Goal: Transaction & Acquisition: Purchase product/service

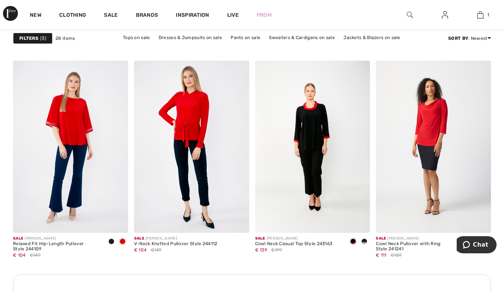
scroll to position [1452, 0]
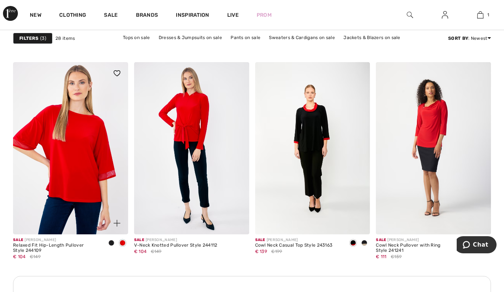
click at [77, 163] on img at bounding box center [70, 148] width 115 height 172
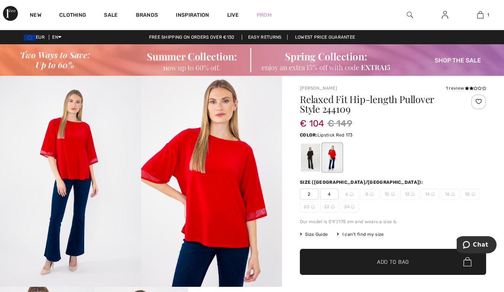
click at [309, 194] on span "2" at bounding box center [309, 194] width 19 height 11
click at [400, 260] on span "Add to Bag" at bounding box center [393, 262] width 32 height 8
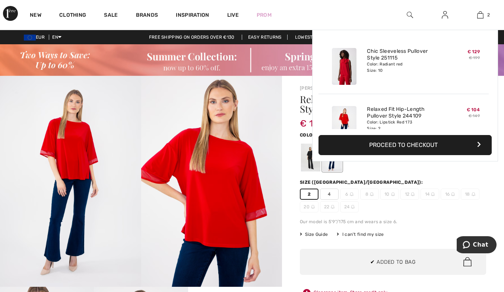
scroll to position [23, 0]
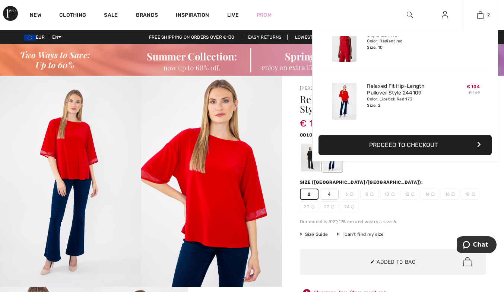
click at [408, 147] on button "Proceed to Checkout" at bounding box center [404, 145] width 173 height 20
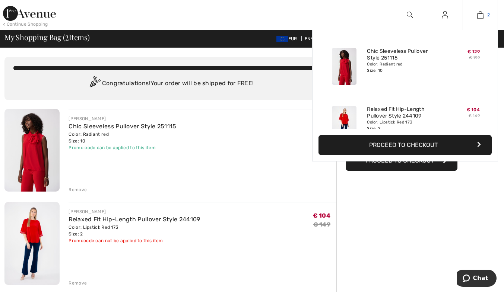
click at [478, 16] on img at bounding box center [480, 14] width 6 height 9
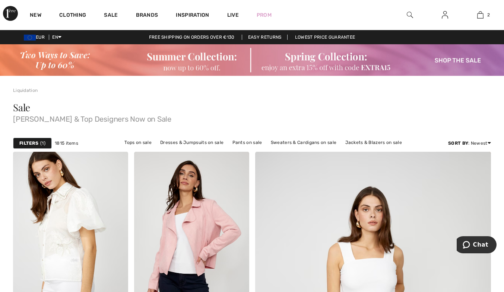
click at [29, 142] on strong "Filters" at bounding box center [28, 143] width 19 height 7
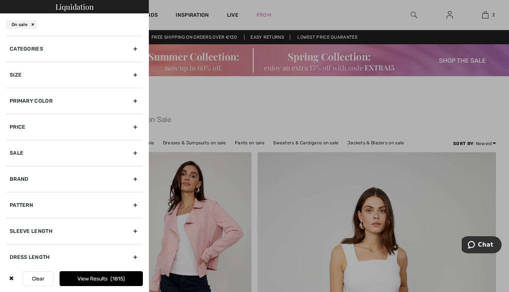
click at [32, 52] on div "Categories" at bounding box center [74, 49] width 137 height 26
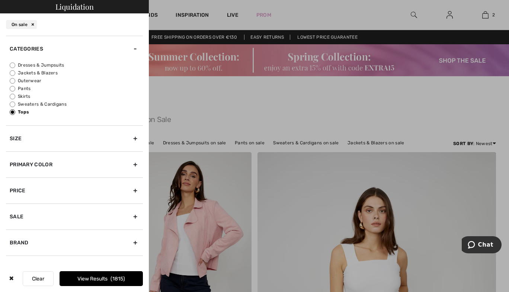
click at [26, 86] on label "Pants" at bounding box center [76, 88] width 133 height 7
click at [15, 86] on input "Pants" at bounding box center [13, 89] width 6 height 6
radio input "true"
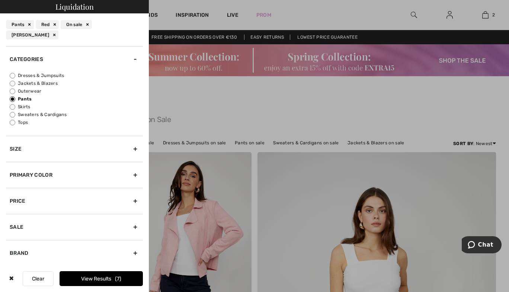
click at [39, 175] on div "Primary Color" at bounding box center [74, 175] width 137 height 26
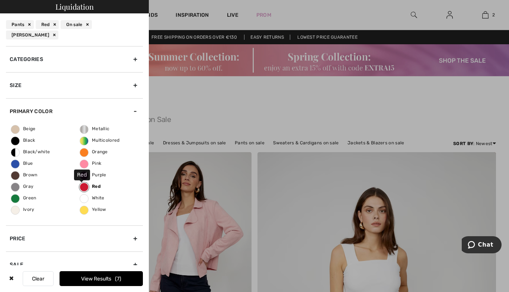
click at [80, 183] on label "Red" at bounding box center [84, 187] width 9 height 9
click at [0, 0] on input "Red" at bounding box center [0, 0] width 0 height 0
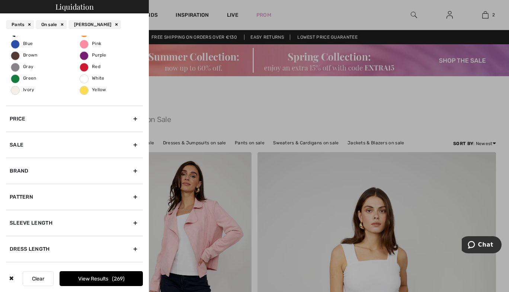
scroll to position [112, 0]
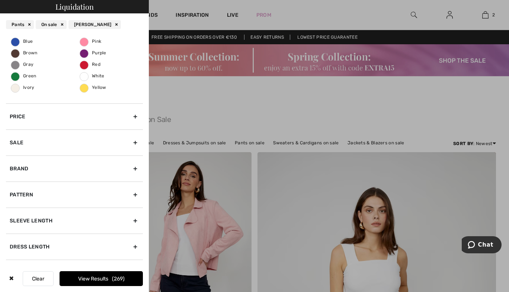
click at [28, 173] on div "Brand" at bounding box center [74, 169] width 137 height 26
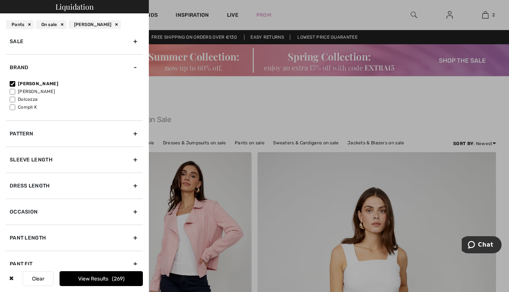
click at [97, 284] on button "View Results 269" at bounding box center [101, 278] width 83 height 15
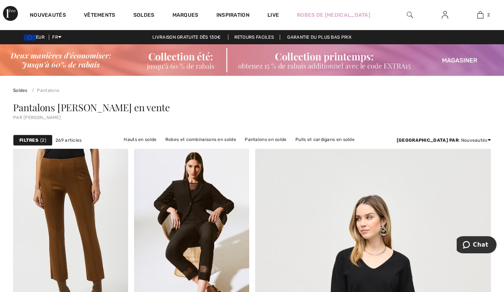
click at [32, 137] on strong "Filtres" at bounding box center [28, 140] width 19 height 7
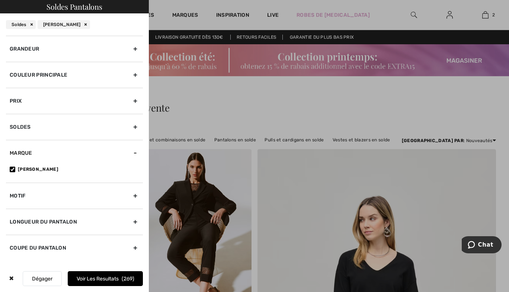
click at [33, 25] on div "Soldes" at bounding box center [21, 24] width 30 height 9
click at [83, 23] on div "[PERSON_NAME]" at bounding box center [64, 24] width 52 height 9
checkbox input"] "false"
click at [30, 24] on div "Soldes" at bounding box center [21, 24] width 30 height 9
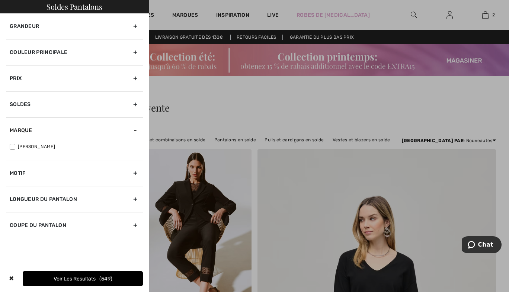
click at [222, 122] on div at bounding box center [254, 146] width 509 height 292
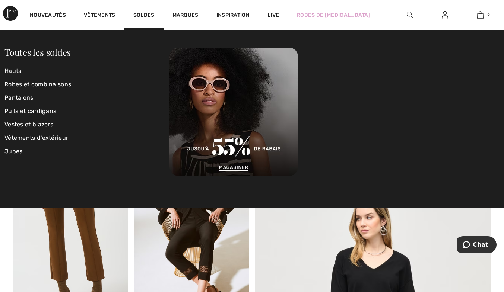
click at [8, 14] on img at bounding box center [10, 13] width 15 height 15
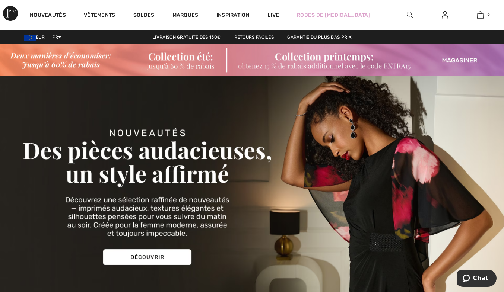
click at [448, 14] on link at bounding box center [444, 14] width 18 height 9
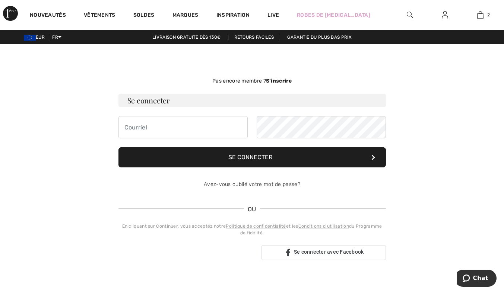
click at [15, 16] on img at bounding box center [10, 13] width 15 height 15
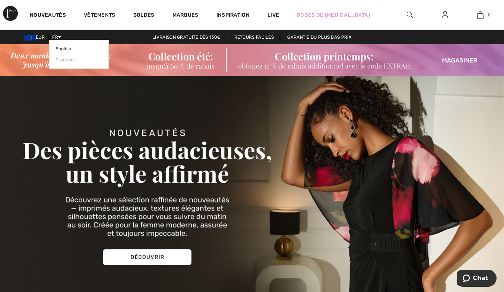
click at [61, 35] on icon at bounding box center [59, 36] width 3 height 5
click at [67, 49] on link "English" at bounding box center [78, 48] width 47 height 11
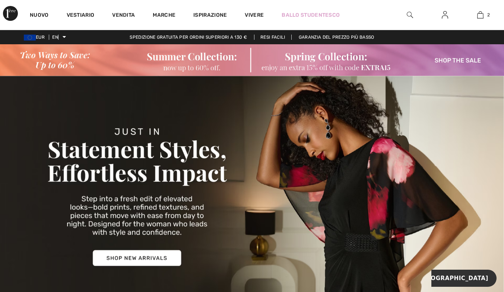
click at [368, 63] on img at bounding box center [252, 60] width 504 height 32
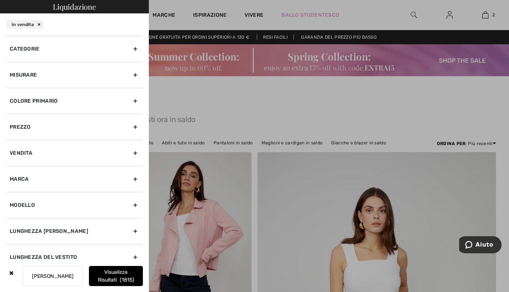
click at [37, 50] on font "Categorie" at bounding box center [25, 49] width 30 height 6
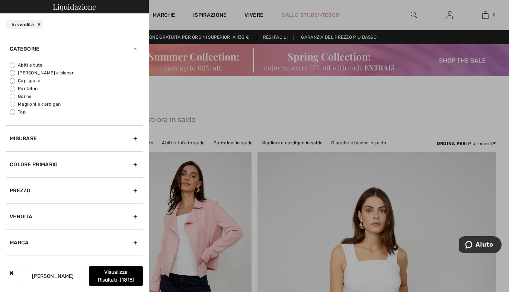
click at [30, 87] on font "Pantaloni" at bounding box center [28, 88] width 21 height 5
click at [15, 87] on input "Pantaloni" at bounding box center [13, 89] width 6 height 6
radio input "true"
click at [27, 135] on font "Misurare" at bounding box center [23, 139] width 27 height 8
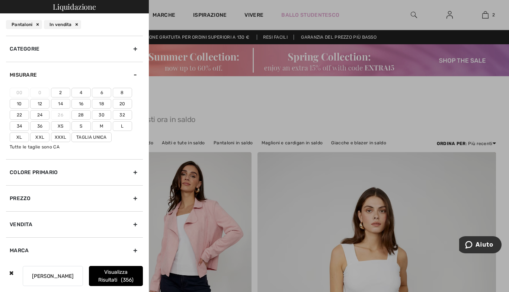
click at [28, 173] on font "Colore primario" at bounding box center [34, 172] width 48 height 6
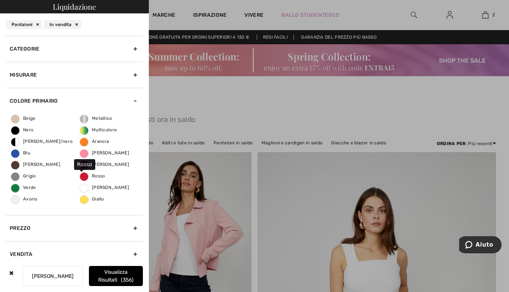
click at [80, 175] on span "Rosso" at bounding box center [92, 175] width 25 height 5
click at [0, 0] on input "Rosso" at bounding box center [0, 0] width 0 height 0
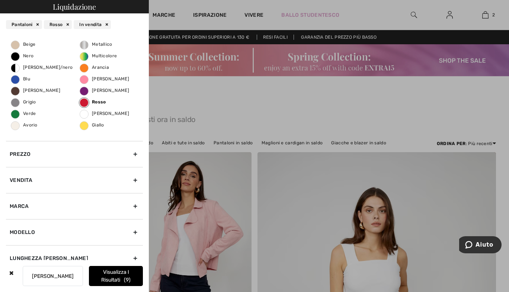
scroll to position [149, 0]
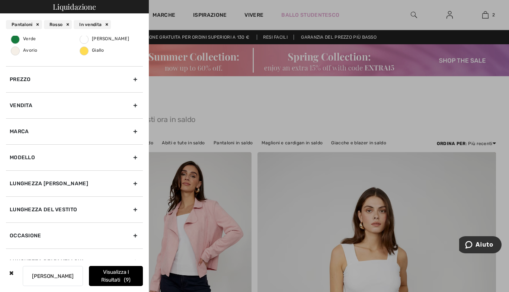
click at [29, 130] on div "Marca" at bounding box center [74, 131] width 137 height 26
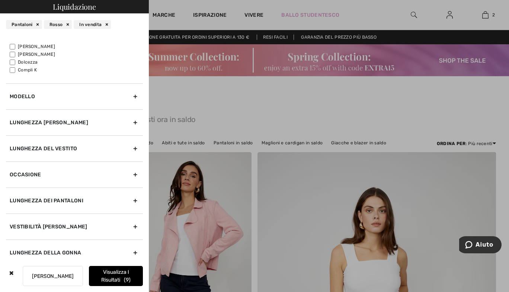
click at [40, 47] on font "[PERSON_NAME]" at bounding box center [36, 46] width 37 height 5
click at [15, 47] on input"] "[PERSON_NAME]" at bounding box center [13, 47] width 6 height 6
checkbox input"] "true"
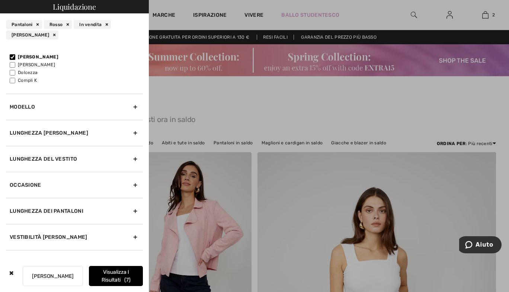
click at [115, 277] on font "Visualizza i risultati" at bounding box center [116, 276] width 28 height 14
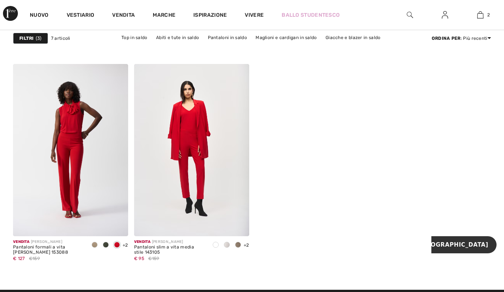
scroll to position [521, 0]
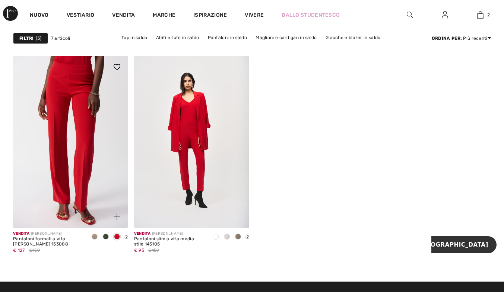
click at [70, 136] on img at bounding box center [70, 142] width 115 height 172
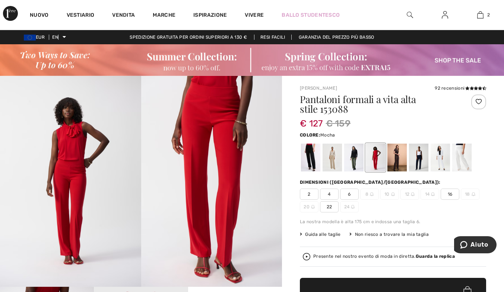
click at [403, 159] on div at bounding box center [396, 158] width 19 height 28
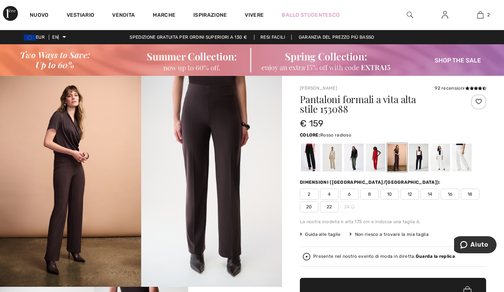
click at [368, 161] on div at bounding box center [375, 158] width 19 height 28
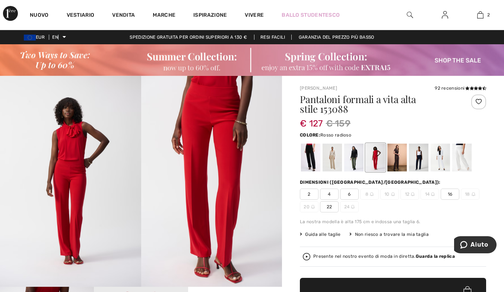
click at [346, 194] on span "6" at bounding box center [349, 194] width 19 height 11
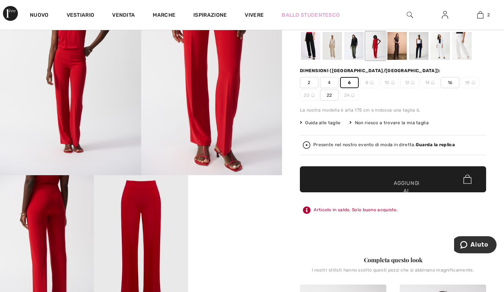
click at [427, 183] on span "✔ Aggiunto al carrello Aggiungi al carrello" at bounding box center [393, 179] width 186 height 26
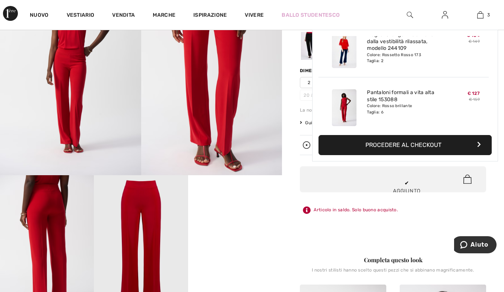
scroll to position [81, 0]
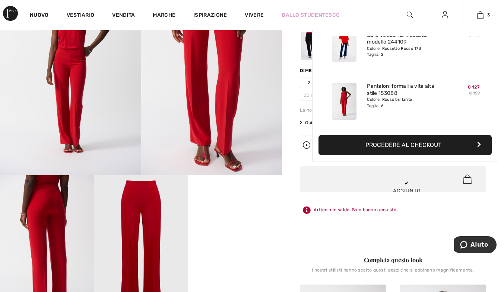
click at [437, 144] on font "Procedere al checkout" at bounding box center [403, 144] width 76 height 7
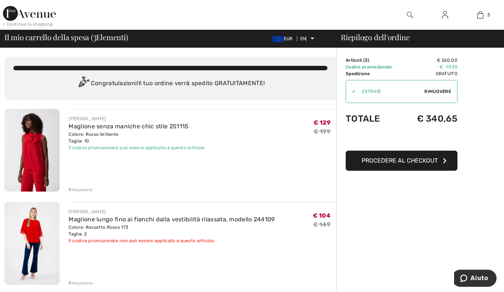
click at [364, 60] on font "Articoli (" at bounding box center [354, 60] width 19 height 5
click at [80, 188] on font "Rimuovere" at bounding box center [80, 189] width 24 height 5
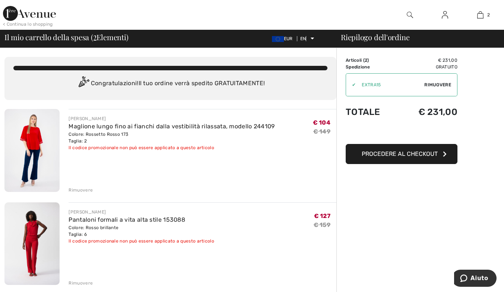
click at [84, 189] on font "Rimuovere" at bounding box center [80, 190] width 24 height 5
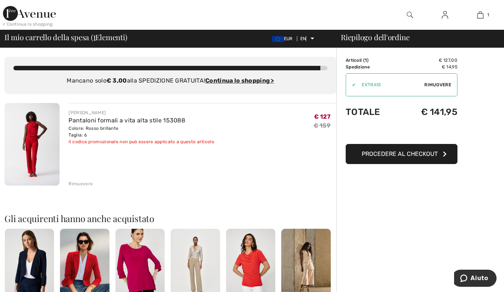
click at [81, 183] on font "Rimuovere" at bounding box center [80, 183] width 24 height 5
